Goal: Check status: Check status

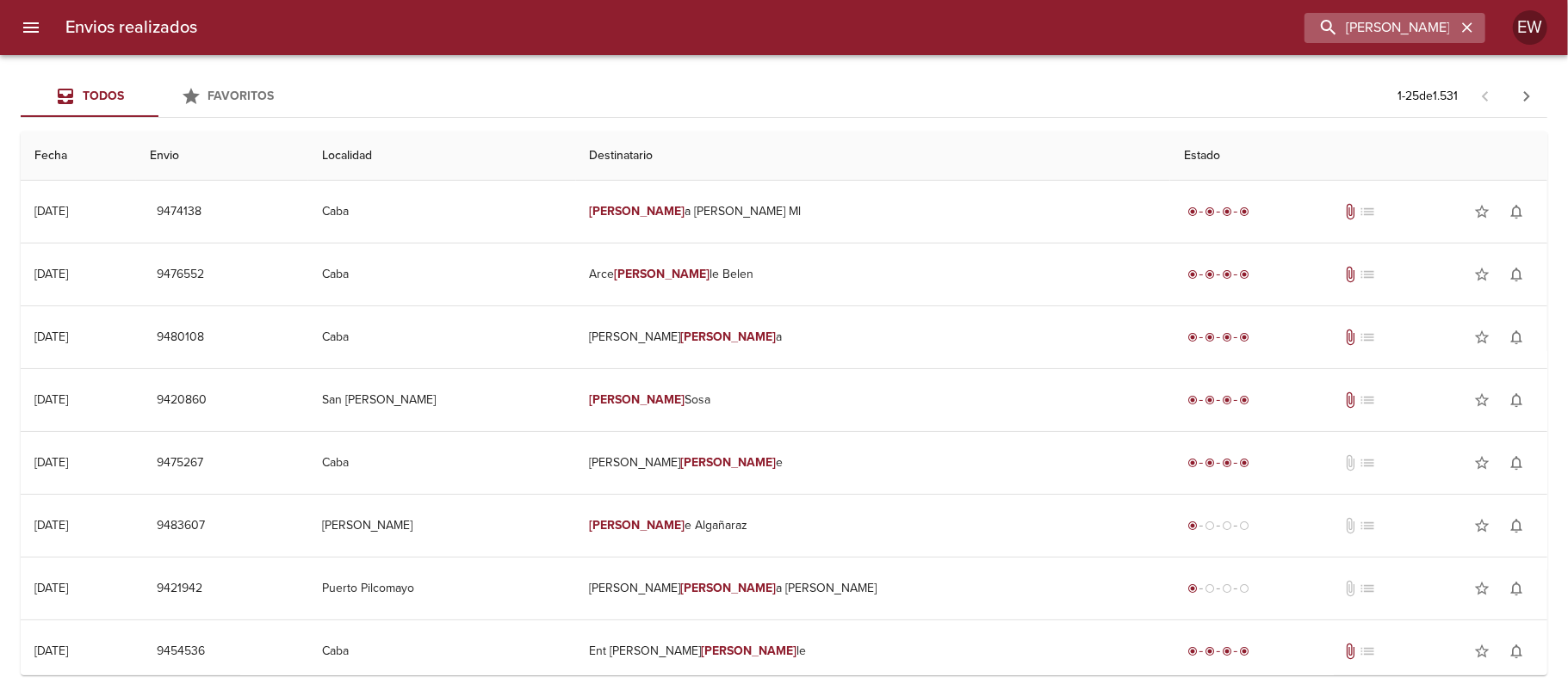
click at [1461, 30] on icon "button" at bounding box center [1467, 27] width 17 height 17
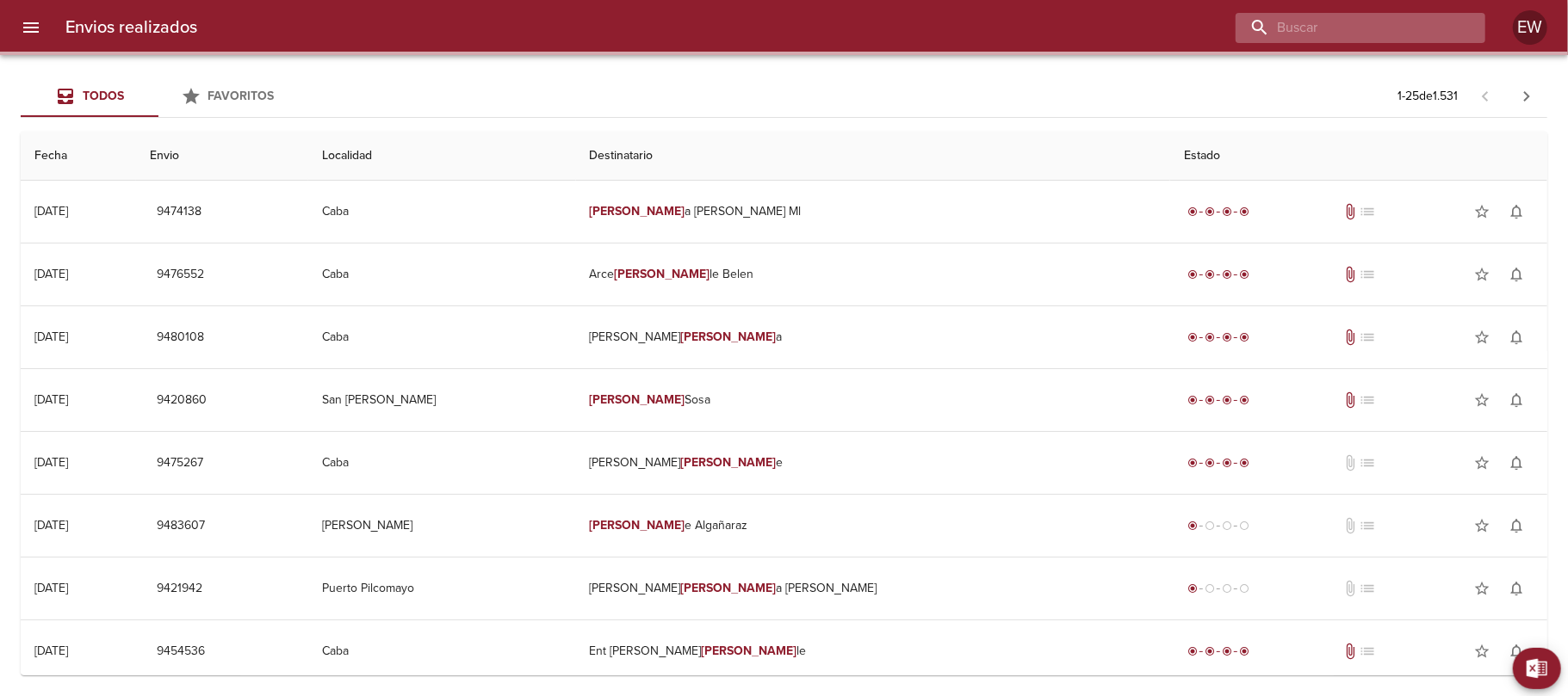
click at [1433, 30] on input "buscar" at bounding box center [1346, 28] width 220 height 30
paste input "[PERSON_NAME]"
type input "[PERSON_NAME]"
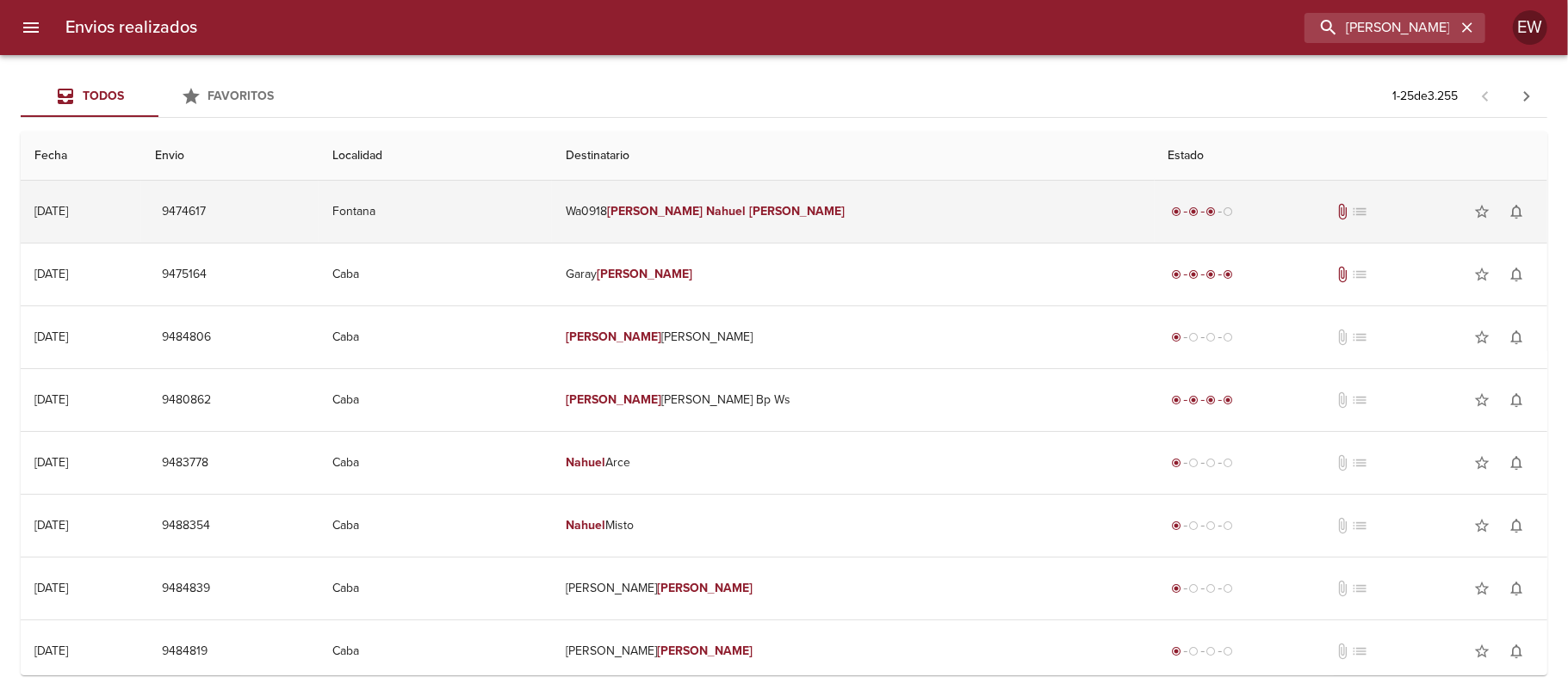
click at [788, 197] on td "Wa0918 [PERSON_NAME]" at bounding box center [852, 211] width 602 height 62
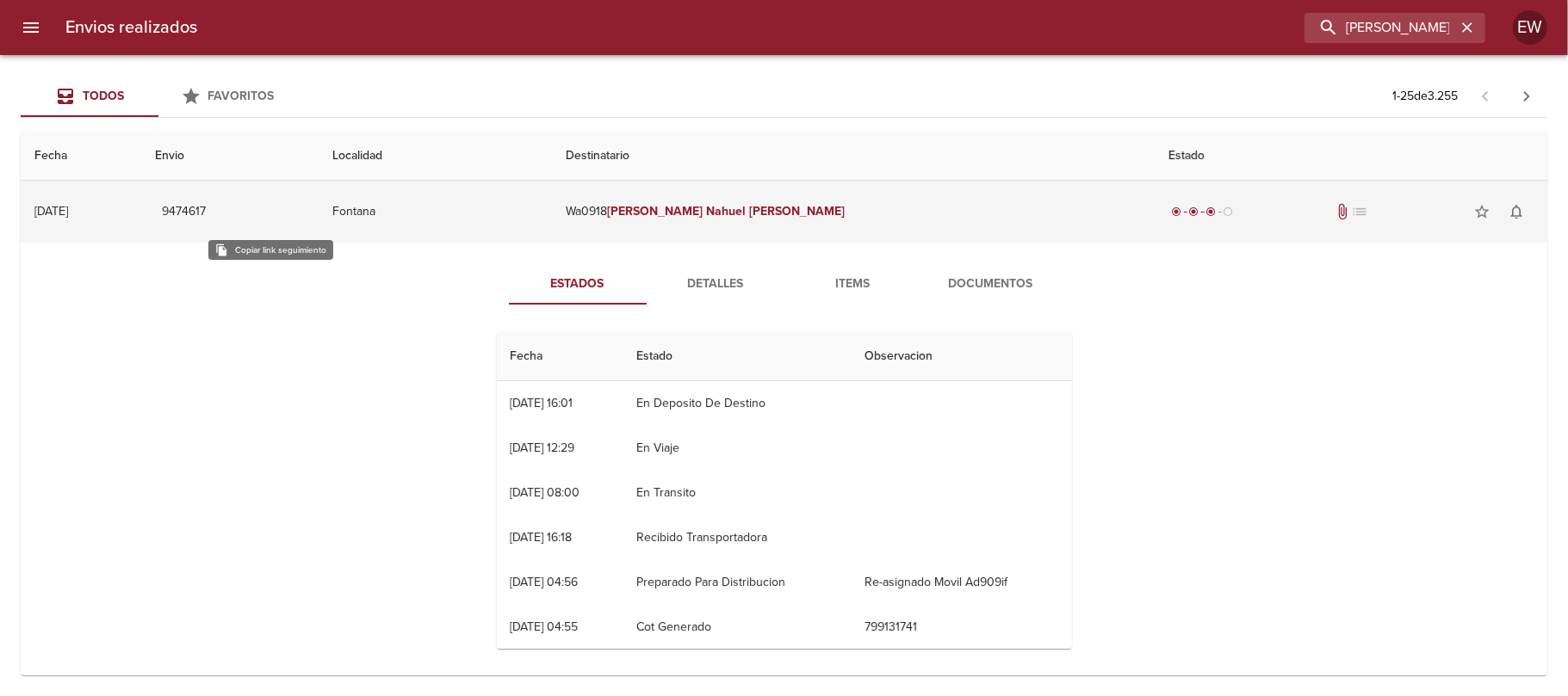
click at [205, 208] on span "9474617" at bounding box center [183, 212] width 44 height 22
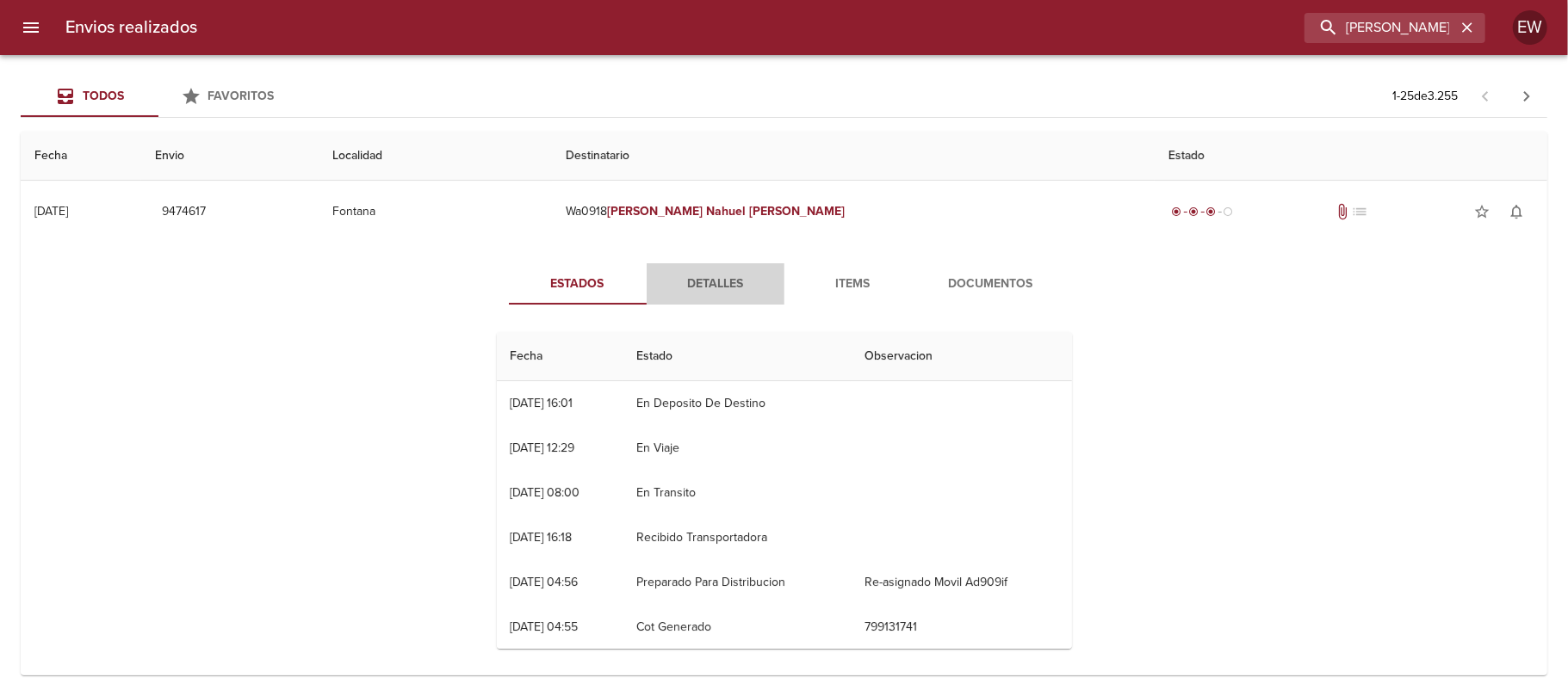
click at [728, 274] on span "Detalles" at bounding box center [715, 285] width 117 height 22
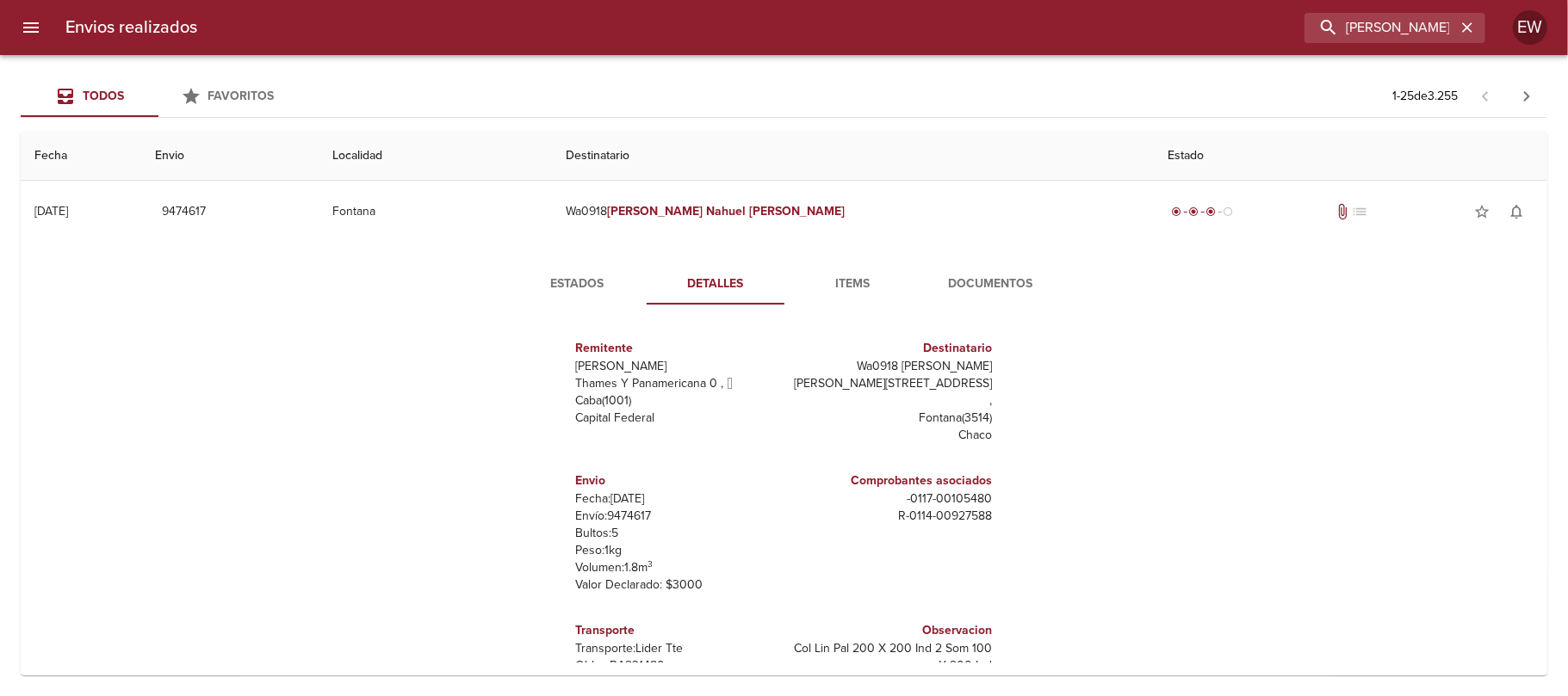
click at [569, 284] on span "Estados" at bounding box center [577, 285] width 117 height 22
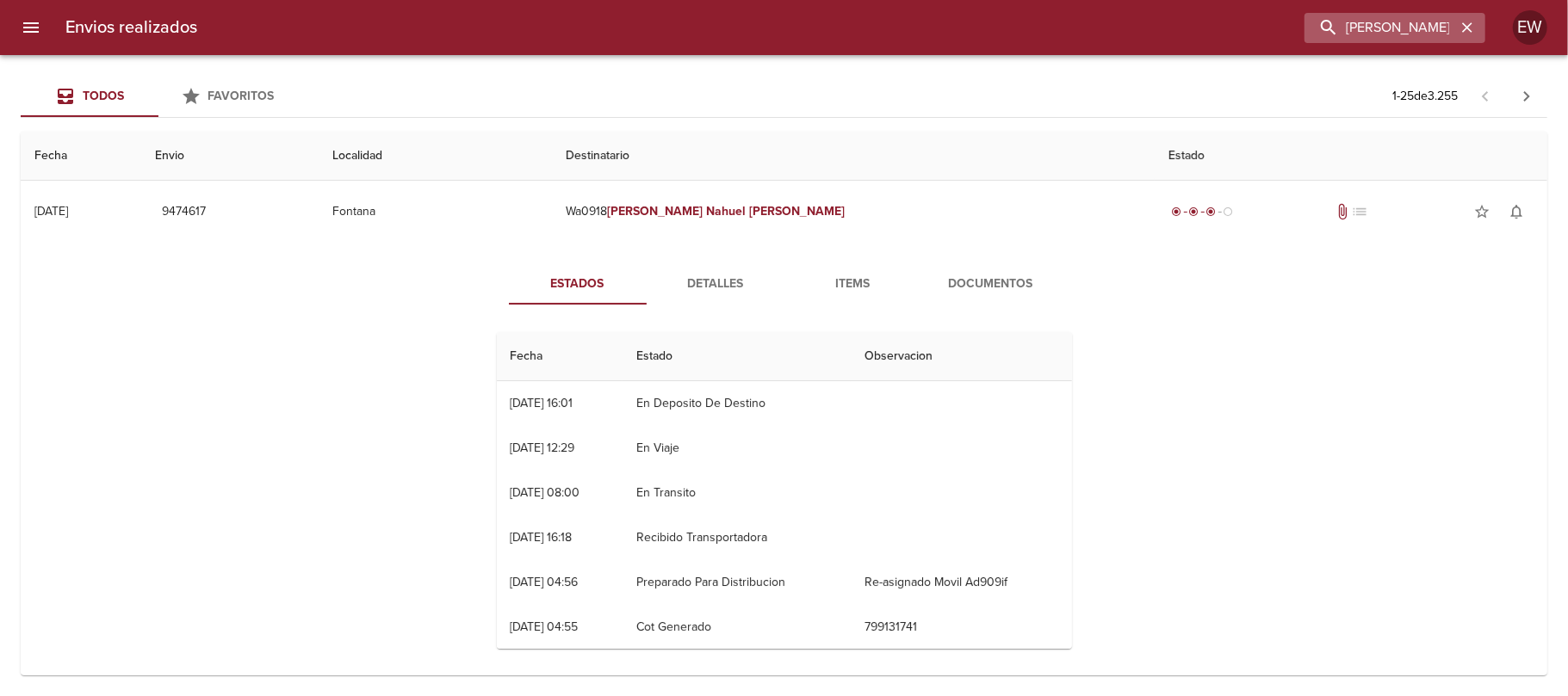
click at [1468, 25] on icon "button" at bounding box center [1467, 27] width 17 height 17
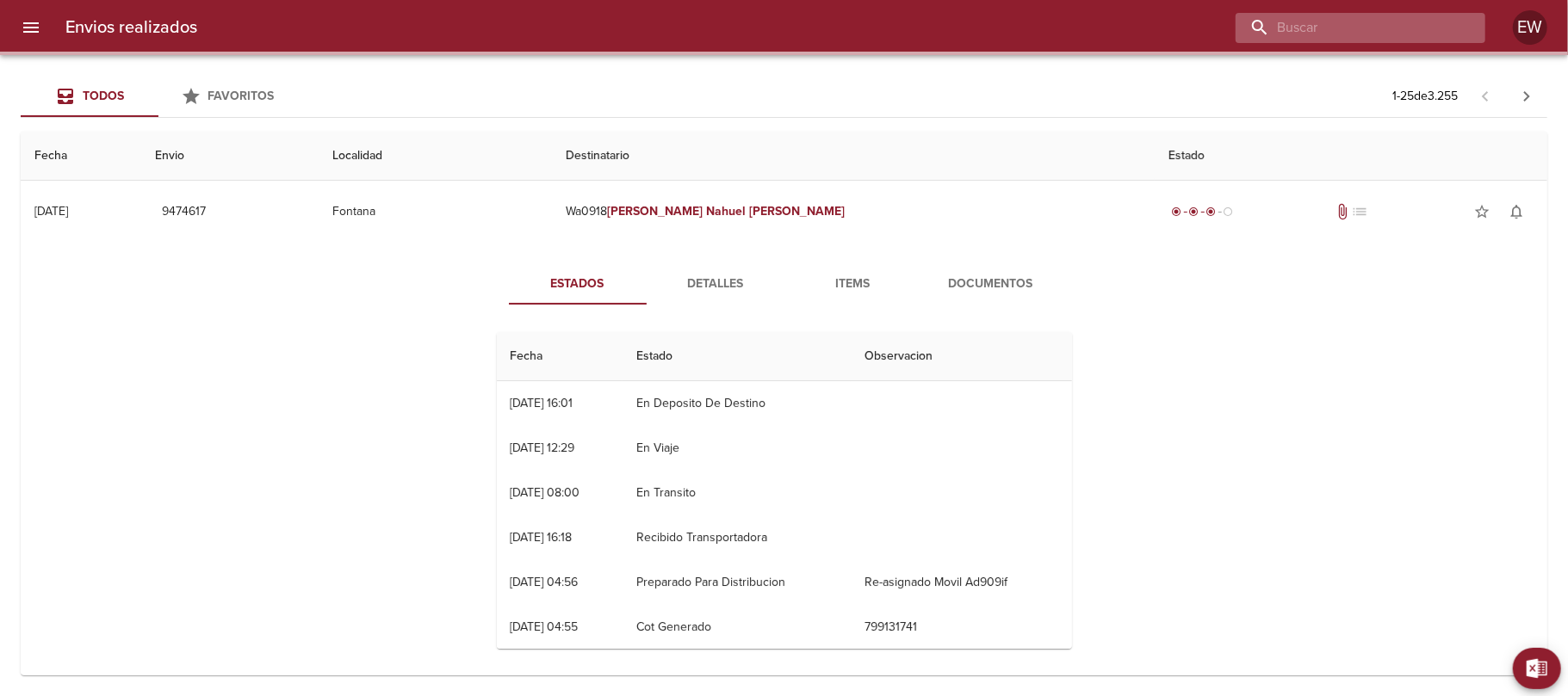
click at [1398, 31] on input "buscar" at bounding box center [1346, 28] width 220 height 30
paste input "[PERSON_NAME]"
type input "[PERSON_NAME]"
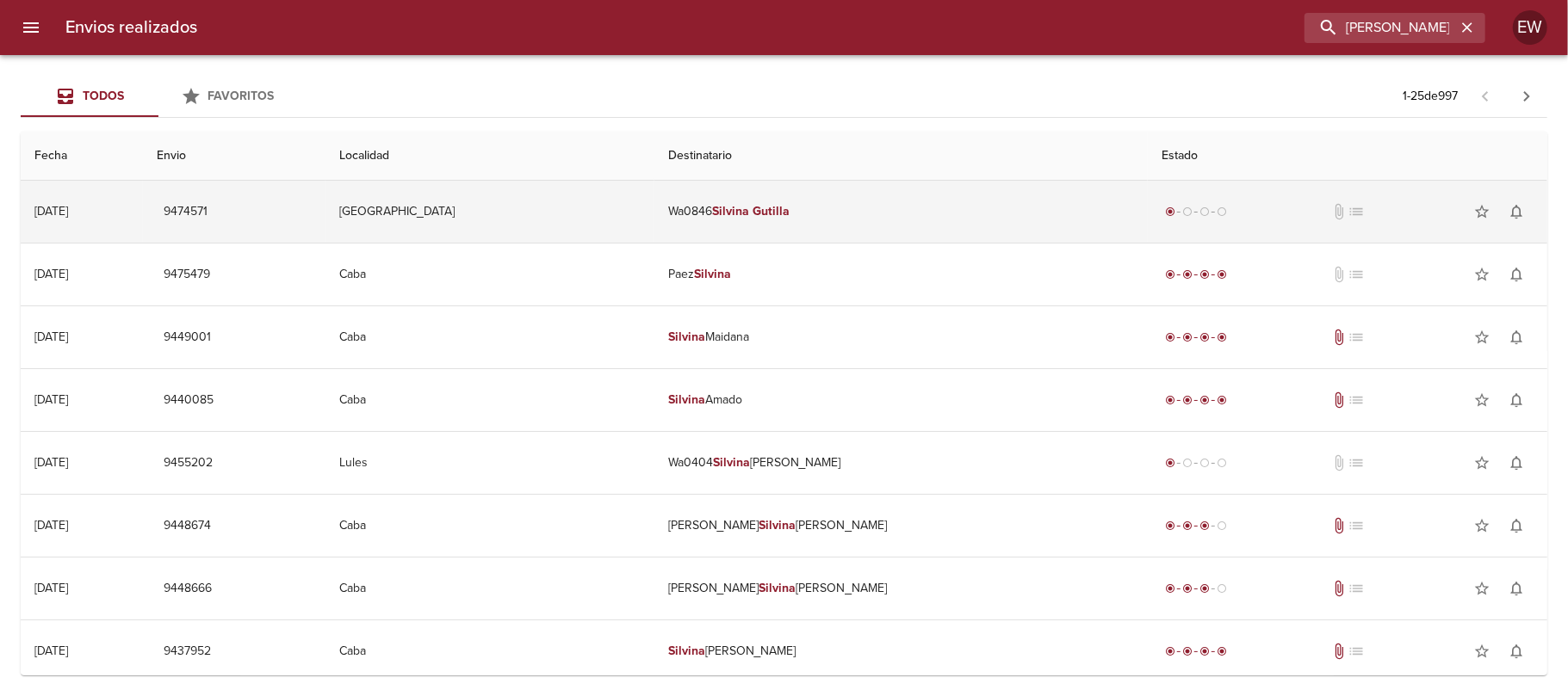
click at [923, 204] on td "Wa0846 [PERSON_NAME]" at bounding box center [901, 211] width 493 height 62
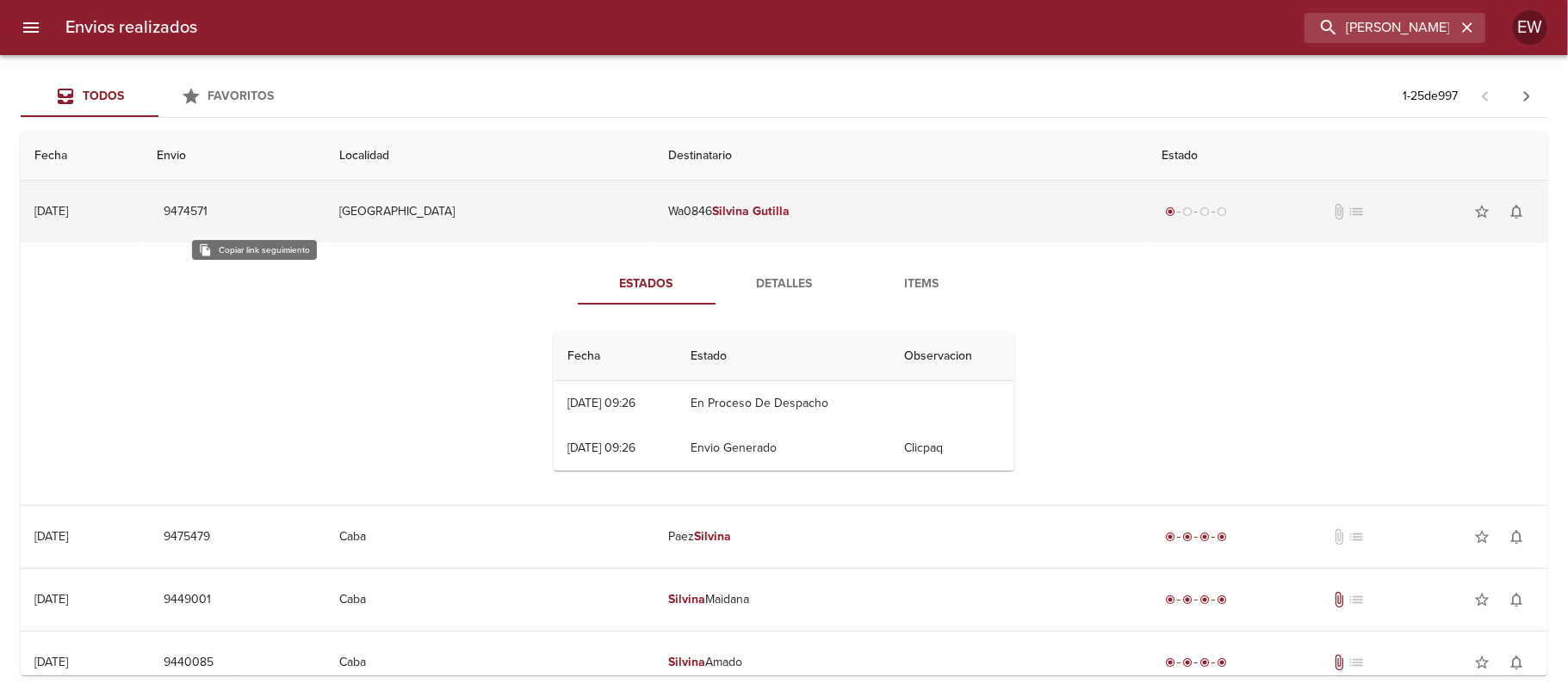
click at [207, 212] on span "9474571" at bounding box center [185, 212] width 44 height 22
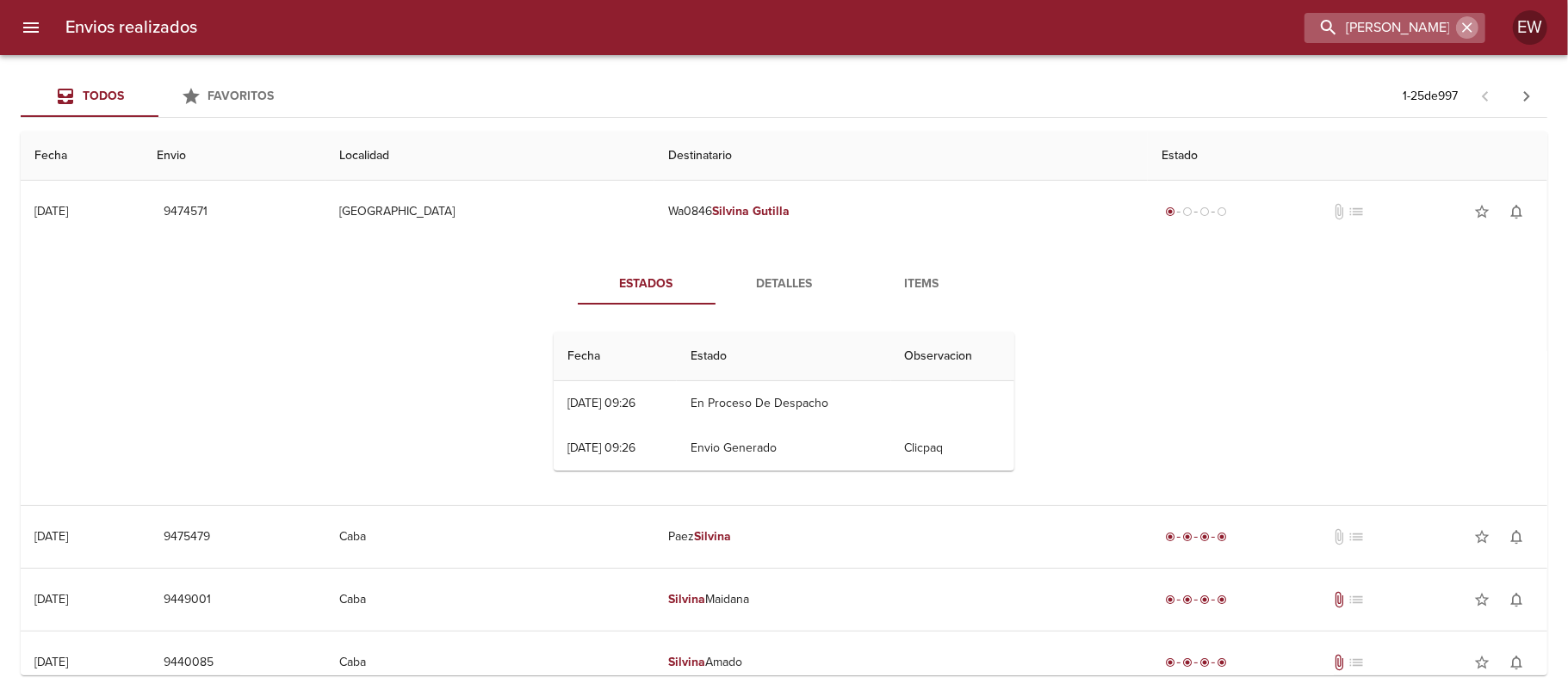
click at [1462, 28] on icon "button" at bounding box center [1467, 27] width 17 height 17
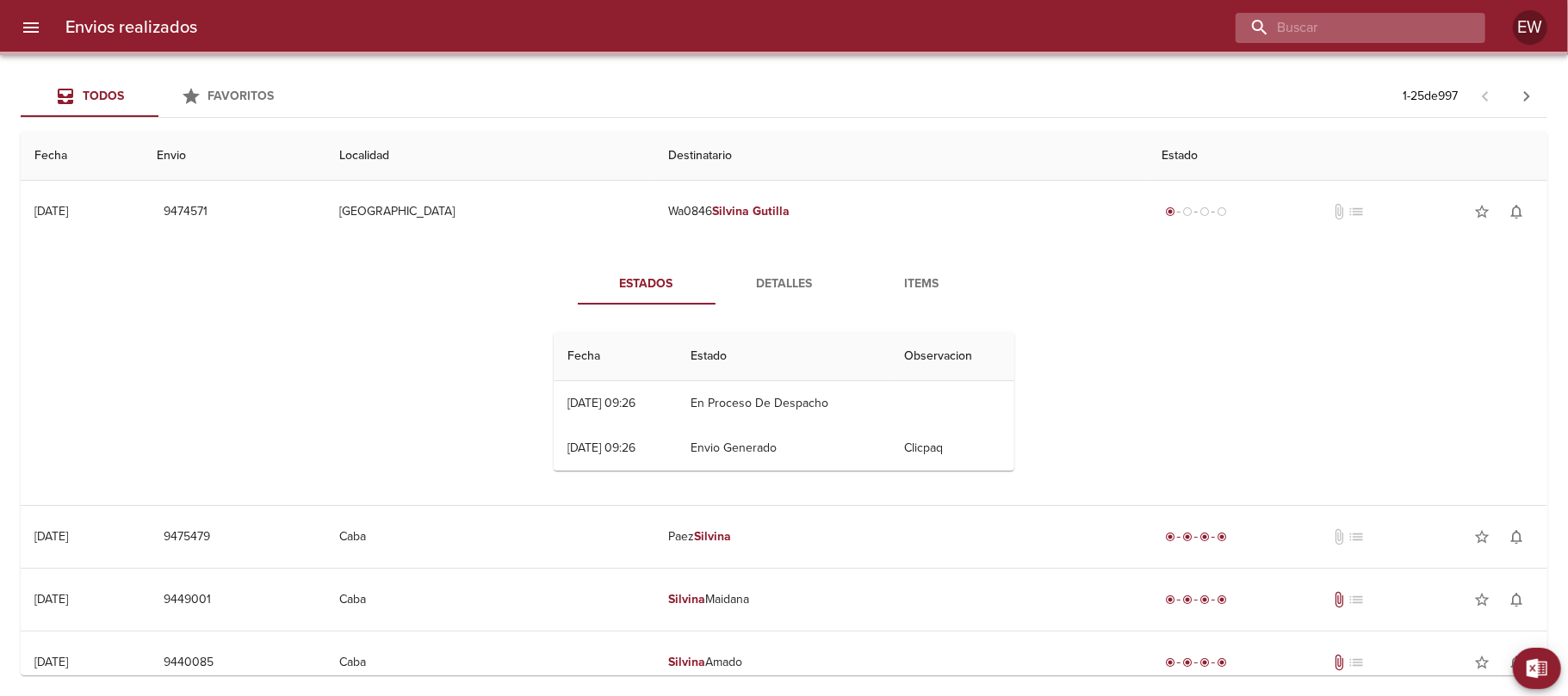
click at [1403, 31] on input "buscar" at bounding box center [1346, 28] width 220 height 30
paste input "9474571 le"
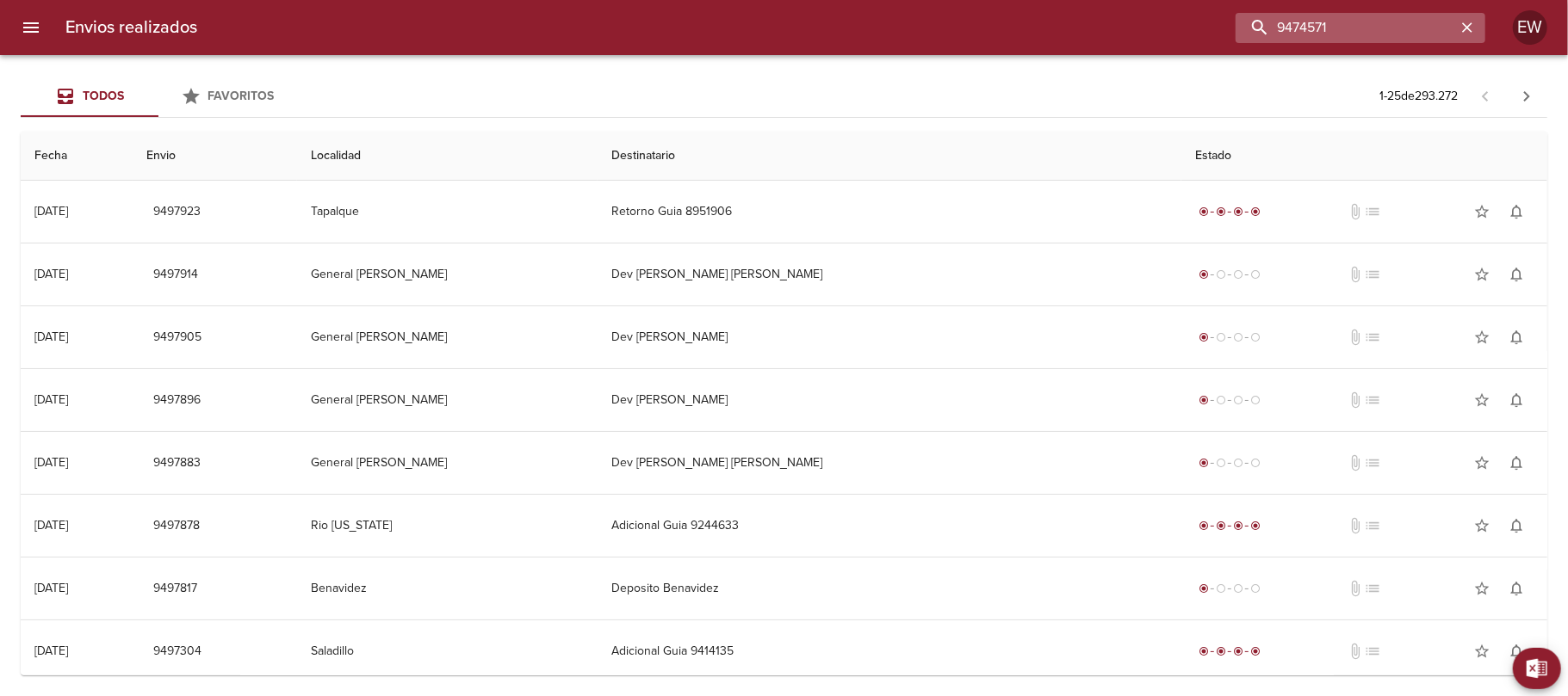
type input "9474571"
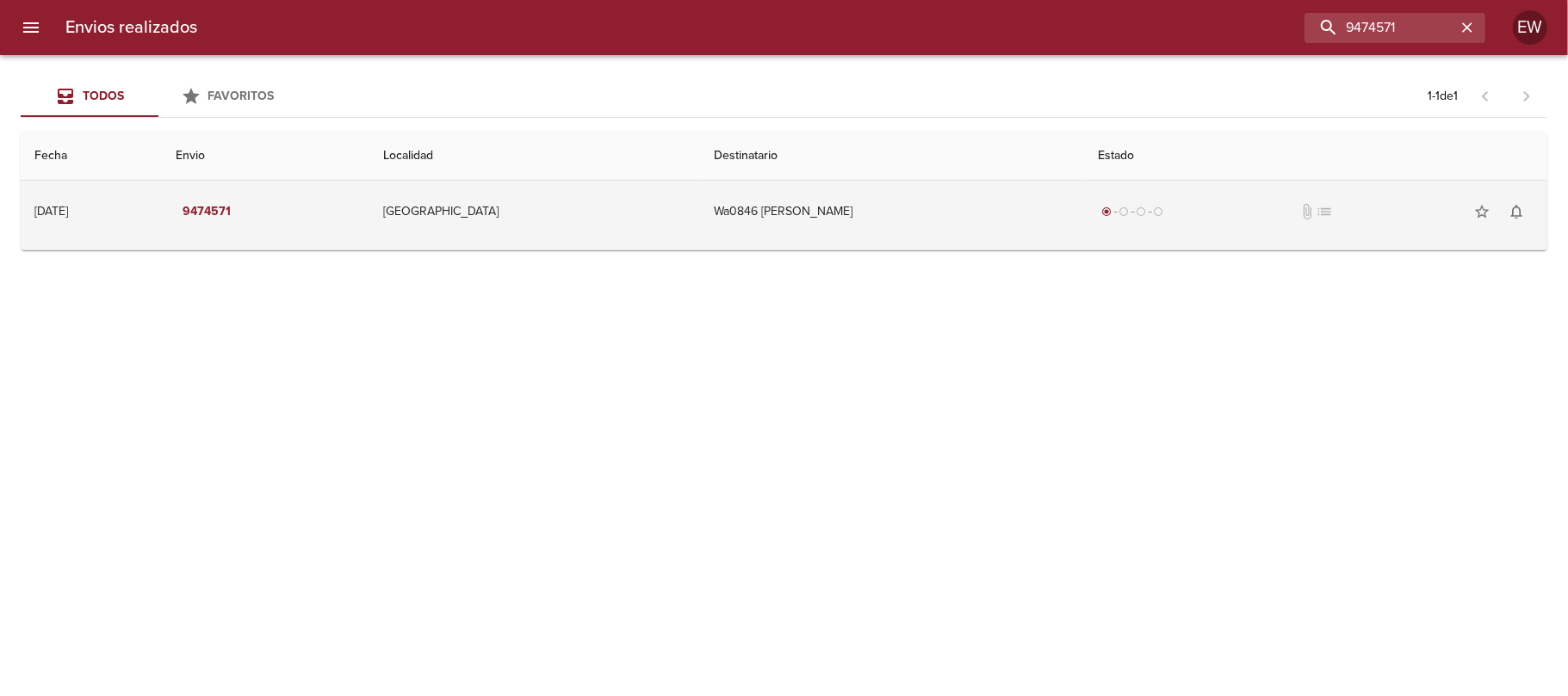
click at [690, 208] on td "[GEOGRAPHIC_DATA]" at bounding box center [534, 211] width 330 height 62
